Goal: Entertainment & Leisure: Browse casually

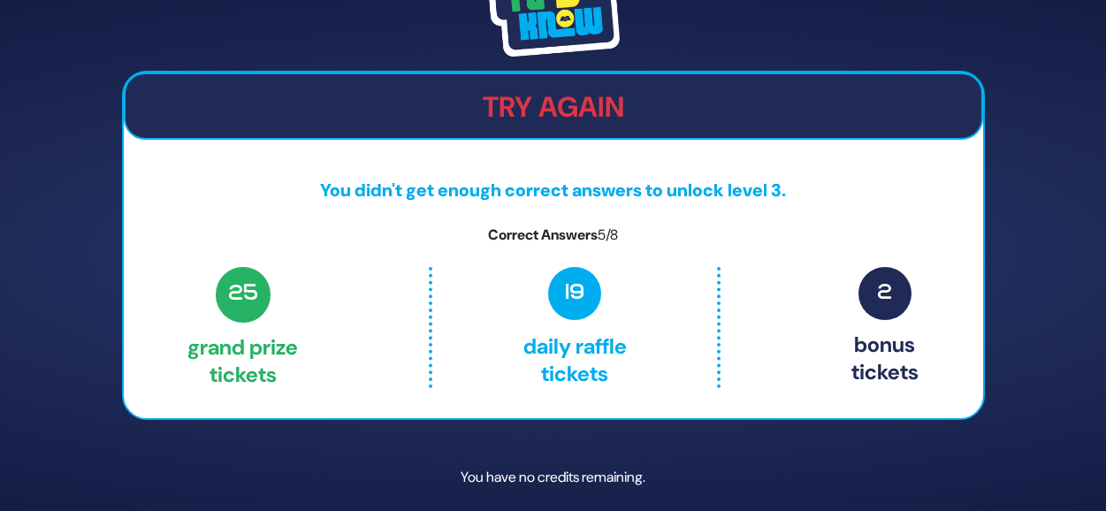
scroll to position [63, 0]
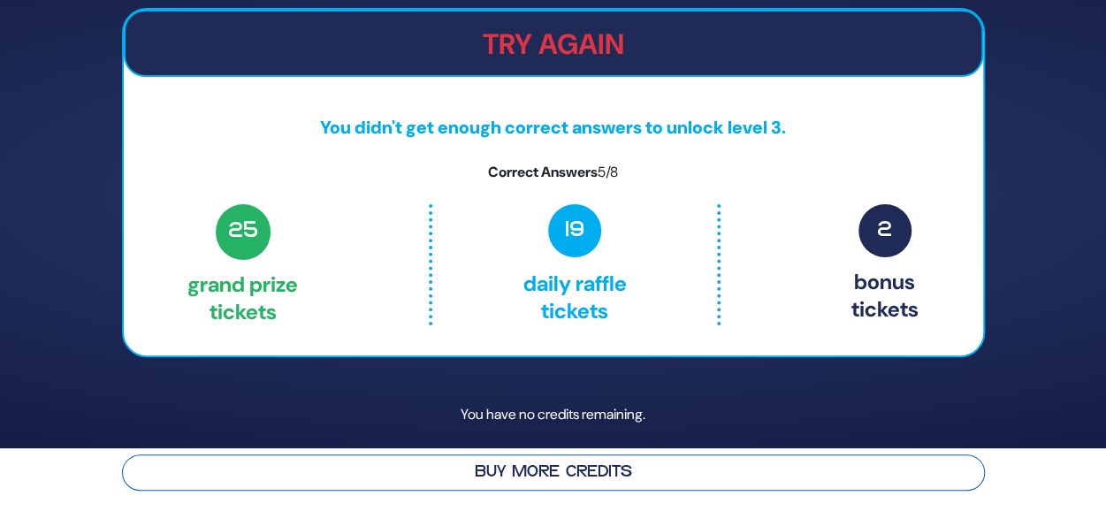
click at [524, 473] on button "Buy More Credits" at bounding box center [553, 472] width 863 height 36
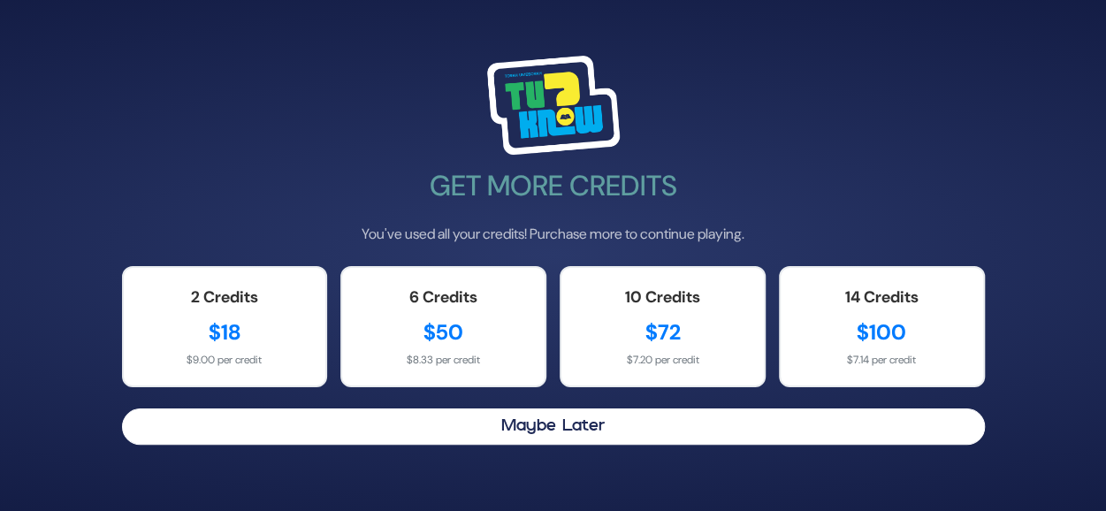
scroll to position [0, 0]
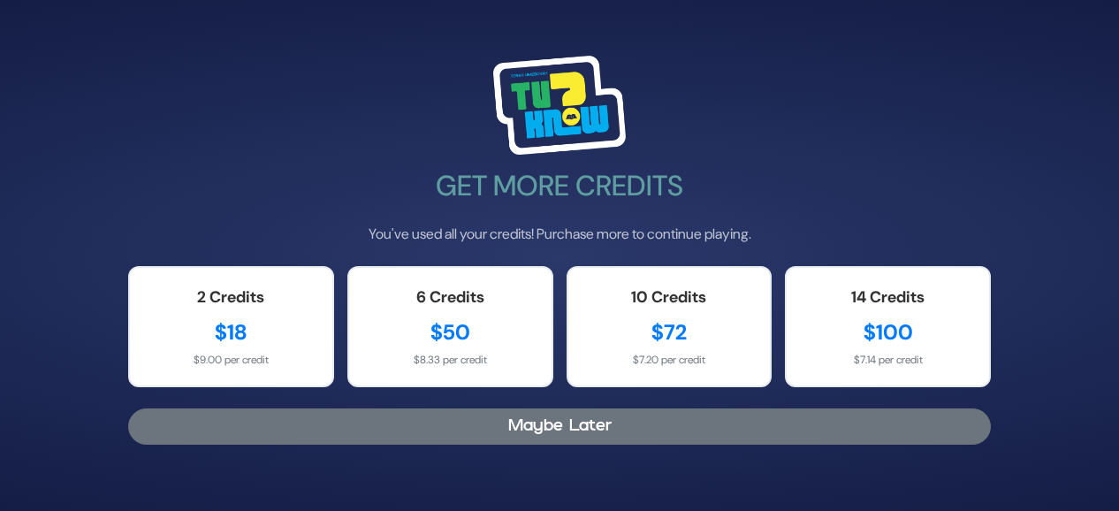
click at [553, 442] on button "Maybe Later" at bounding box center [559, 426] width 863 height 36
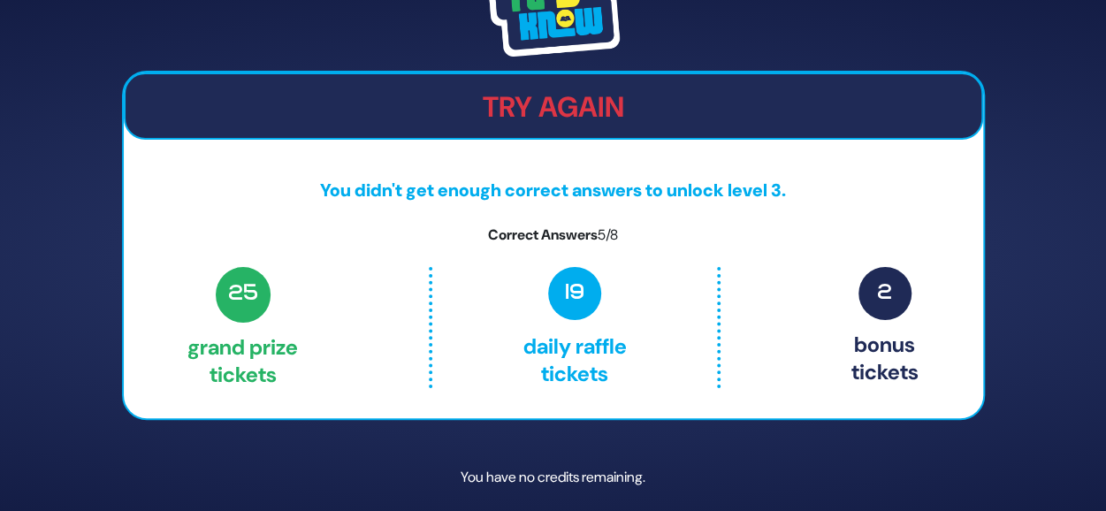
scroll to position [63, 0]
